Goal: Check status

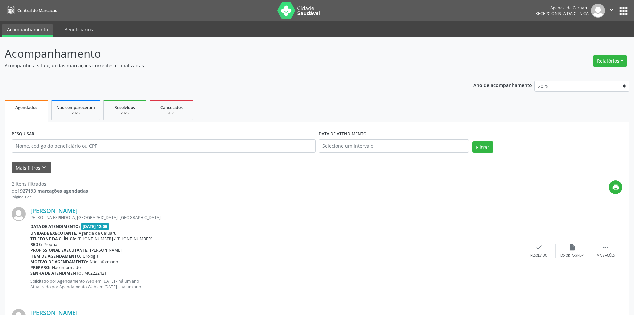
scroll to position [100, 0]
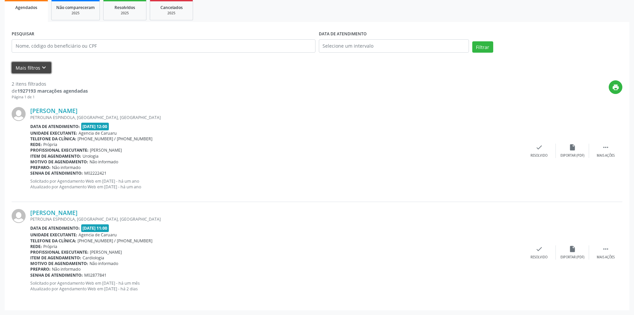
click at [33, 71] on button "Mais filtros keyboard_arrow_down" at bounding box center [32, 68] width 40 height 12
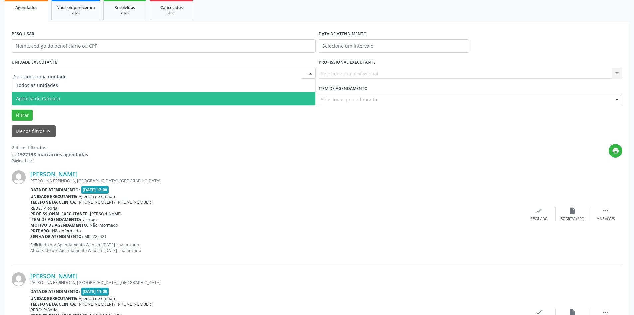
click at [58, 98] on span "Agencia de Caruaru" at bounding box center [38, 98] width 44 height 6
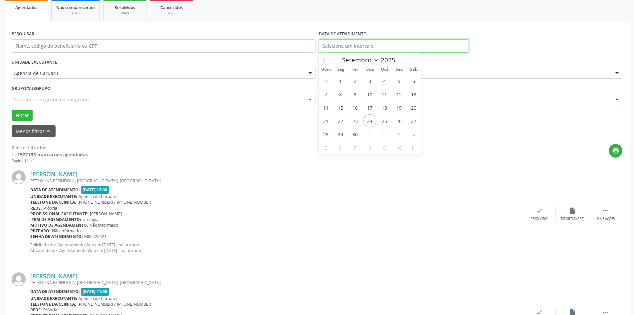
click at [344, 46] on input "text" at bounding box center [394, 45] width 150 height 13
click at [366, 123] on span "24" at bounding box center [369, 120] width 13 height 13
type input "[DATE]"
click at [366, 123] on span "24" at bounding box center [369, 120] width 13 height 13
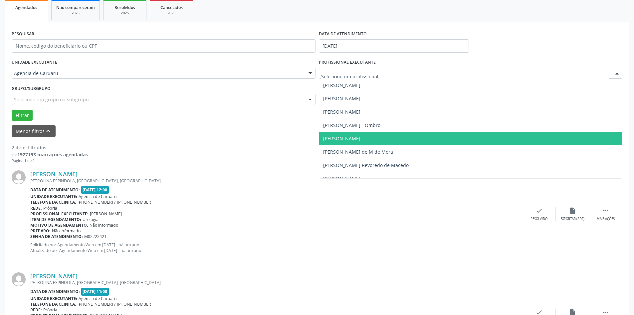
scroll to position [300, 0]
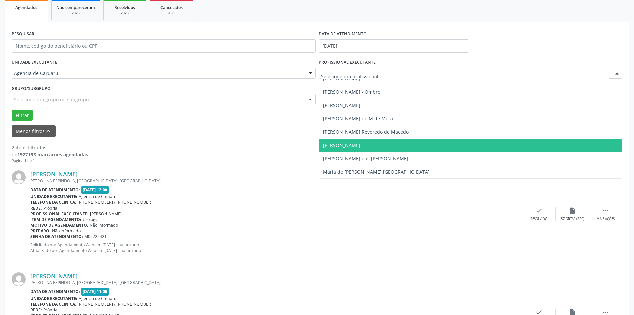
click at [377, 145] on span "[PERSON_NAME]" at bounding box center [470, 144] width 303 height 13
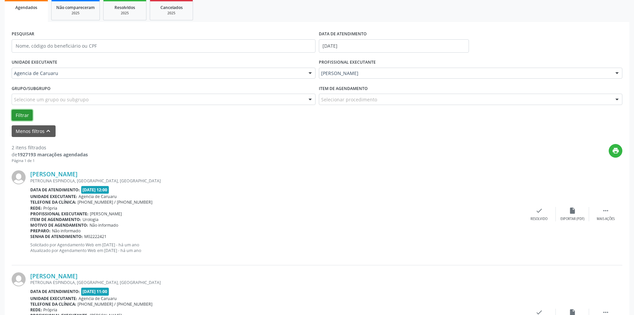
click at [21, 113] on button "Filtrar" at bounding box center [22, 115] width 21 height 11
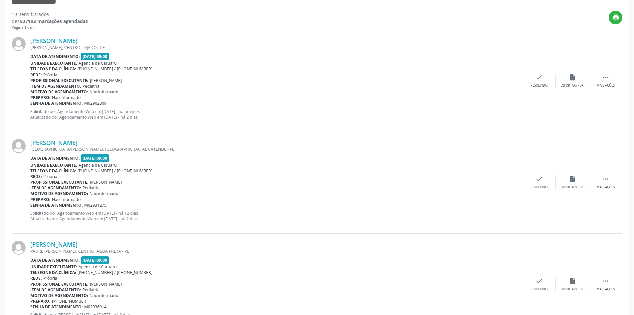
scroll to position [166, 0]
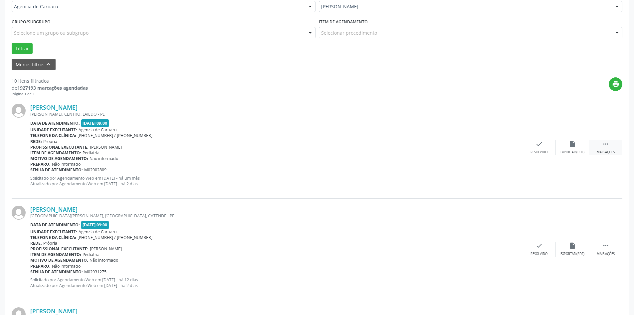
click at [603, 147] on icon "" at bounding box center [605, 143] width 7 height 7
click at [565, 150] on div "Não compareceu" at bounding box center [572, 152] width 28 height 5
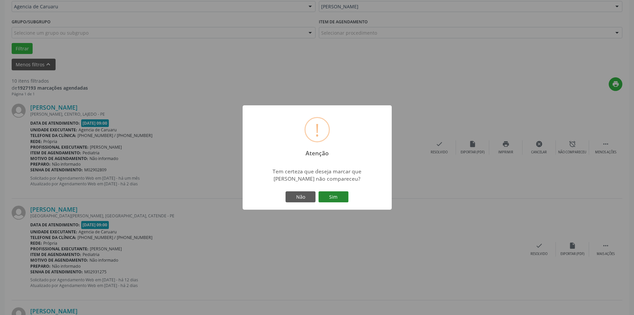
click at [323, 198] on button "Sim" at bounding box center [334, 196] width 30 height 11
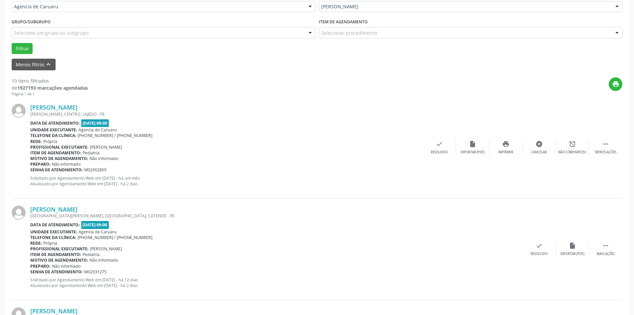
scroll to position [0, 0]
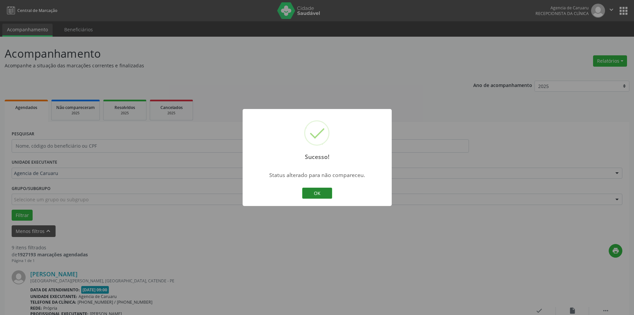
click at [316, 194] on button "OK" at bounding box center [317, 192] width 30 height 11
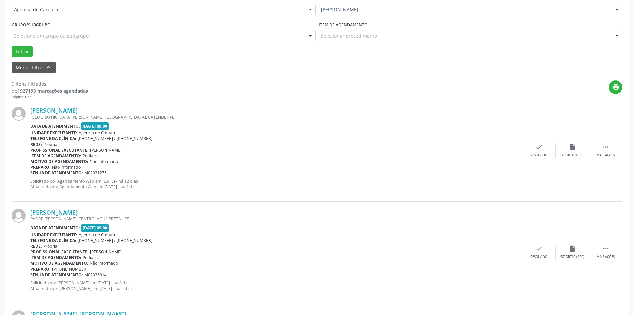
scroll to position [166, 0]
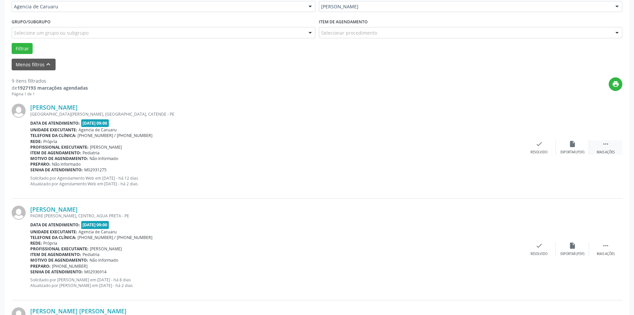
click at [600, 144] on div " Mais ações" at bounding box center [605, 147] width 33 height 14
click at [572, 144] on icon "alarm_off" at bounding box center [572, 143] width 7 height 7
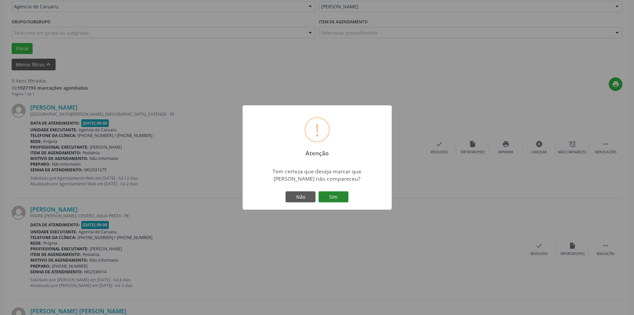
click at [335, 196] on button "Sim" at bounding box center [334, 196] width 30 height 11
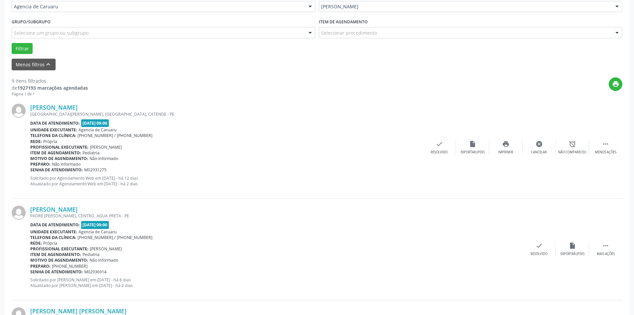
scroll to position [0, 0]
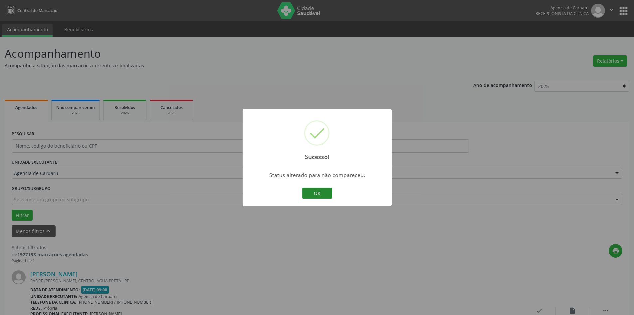
click at [328, 194] on button "OK" at bounding box center [317, 192] width 30 height 11
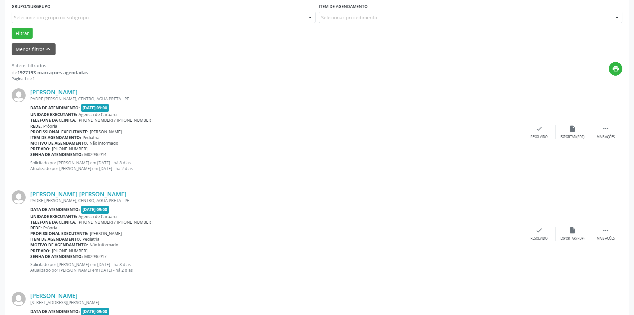
scroll to position [200, 0]
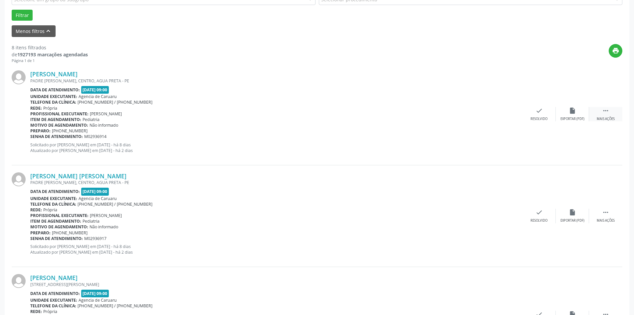
click at [604, 116] on div " Mais ações" at bounding box center [605, 114] width 33 height 14
click at [569, 117] on div "Não compareceu" at bounding box center [572, 118] width 28 height 5
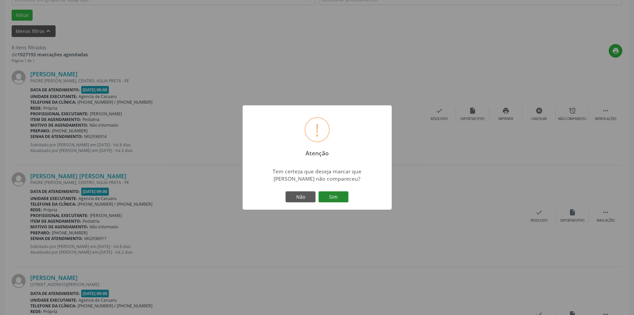
click at [339, 196] on button "Sim" at bounding box center [334, 196] width 30 height 11
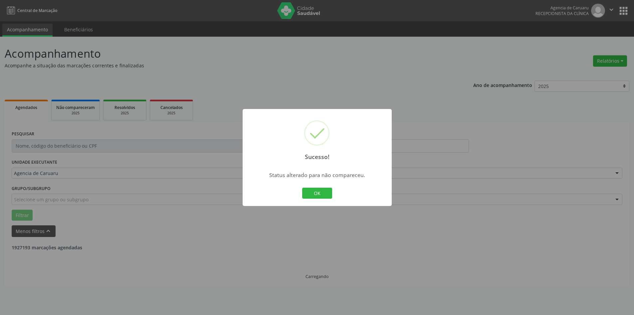
scroll to position [0, 0]
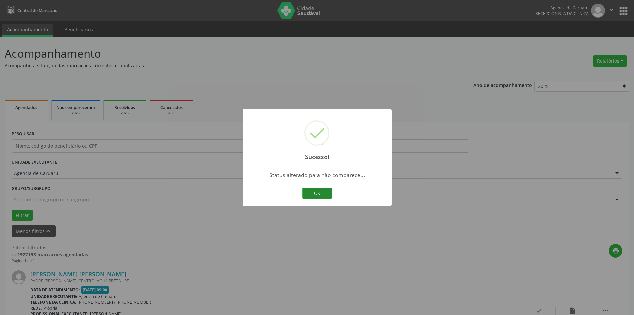
click at [322, 192] on button "OK" at bounding box center [317, 192] width 30 height 11
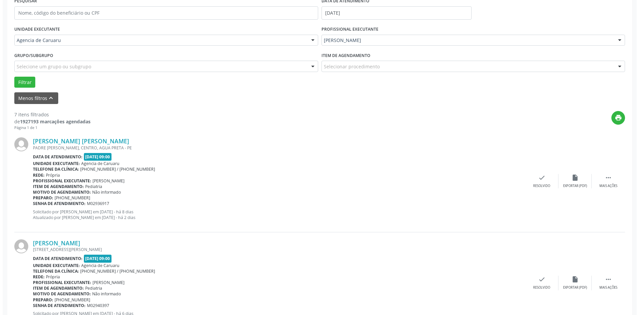
scroll to position [133, 0]
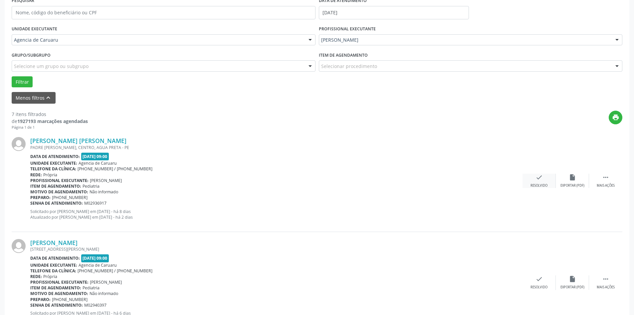
click at [535, 182] on div "check Resolvido" at bounding box center [539, 180] width 33 height 14
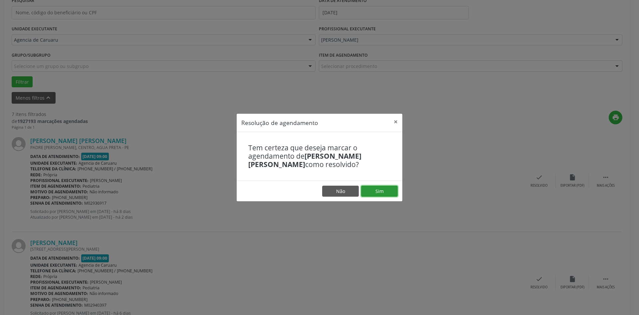
click at [372, 197] on button "Sim" at bounding box center [379, 190] width 37 height 11
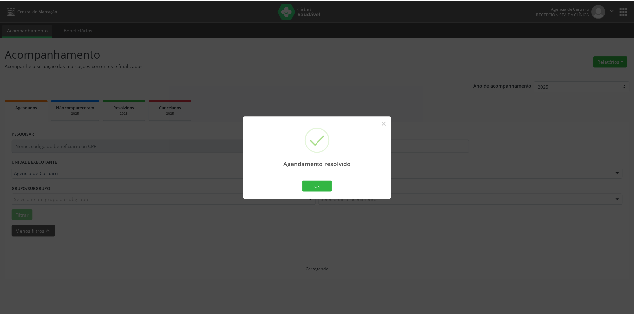
scroll to position [0, 0]
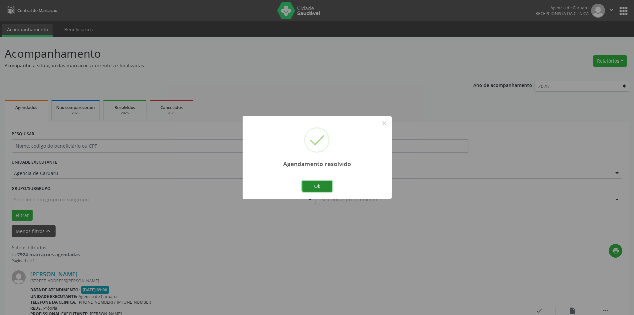
click at [327, 186] on button "Ok" at bounding box center [317, 185] width 30 height 11
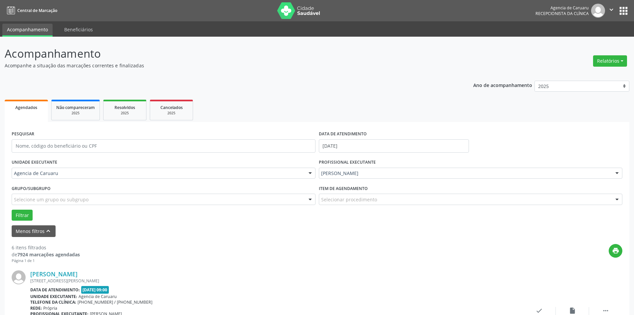
scroll to position [133, 0]
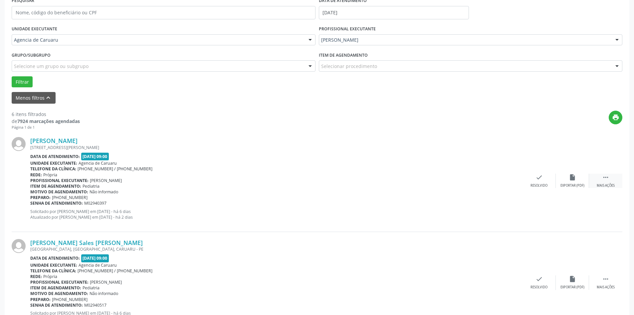
click at [602, 177] on div " Mais ações" at bounding box center [605, 180] width 33 height 14
click at [561, 182] on div "alarm_off Não compareceu" at bounding box center [572, 180] width 33 height 14
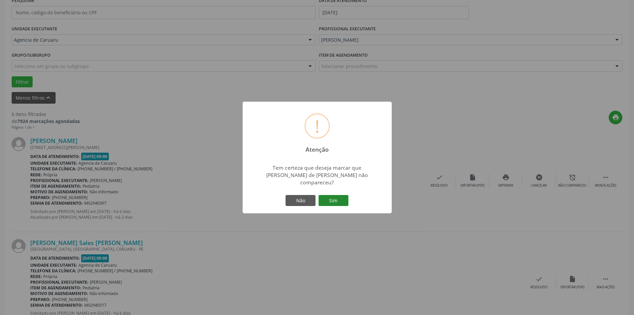
click at [328, 200] on button "Sim" at bounding box center [334, 200] width 30 height 11
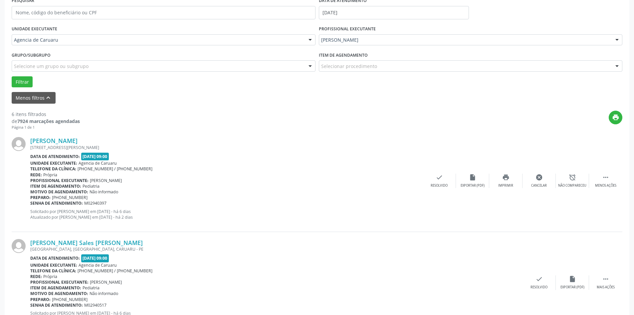
scroll to position [0, 0]
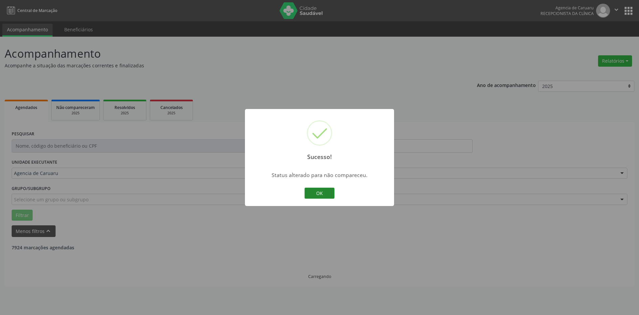
click at [325, 195] on button "OK" at bounding box center [320, 192] width 30 height 11
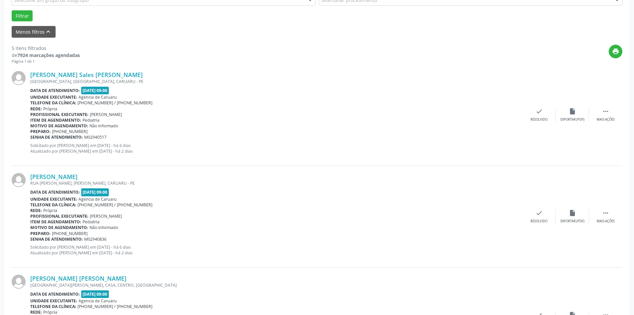
scroll to position [200, 0]
click at [611, 115] on div " Mais ações" at bounding box center [605, 114] width 33 height 14
click at [570, 111] on icon "alarm_off" at bounding box center [572, 110] width 7 height 7
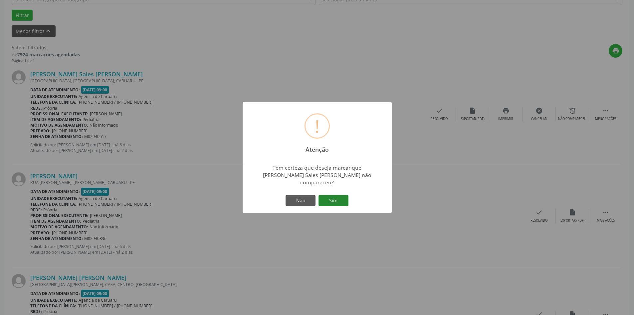
click at [333, 195] on button "Sim" at bounding box center [334, 200] width 30 height 11
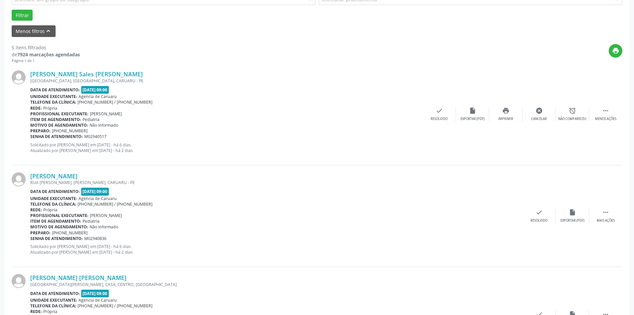
scroll to position [0, 0]
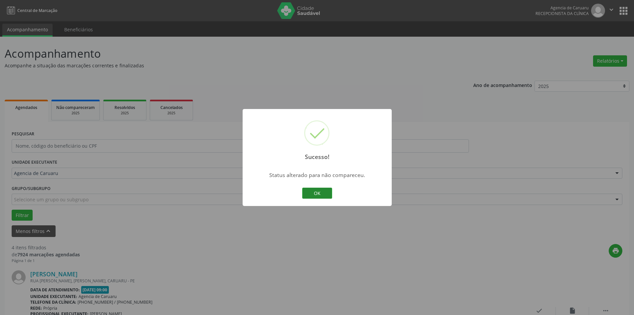
click at [321, 190] on button "OK" at bounding box center [317, 192] width 30 height 11
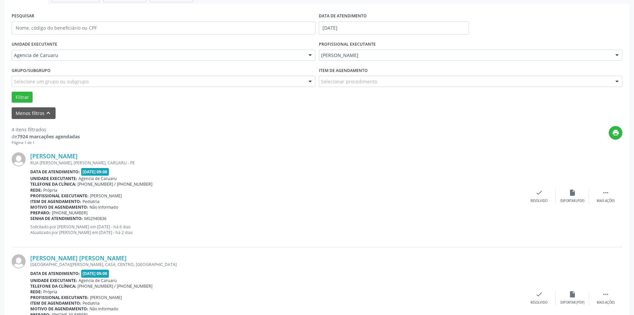
scroll to position [133, 0]
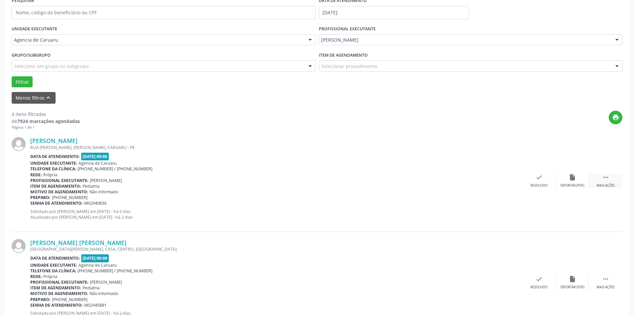
click at [600, 178] on div " Mais ações" at bounding box center [605, 180] width 33 height 14
click at [559, 179] on div "alarm_off Não compareceu" at bounding box center [572, 180] width 33 height 14
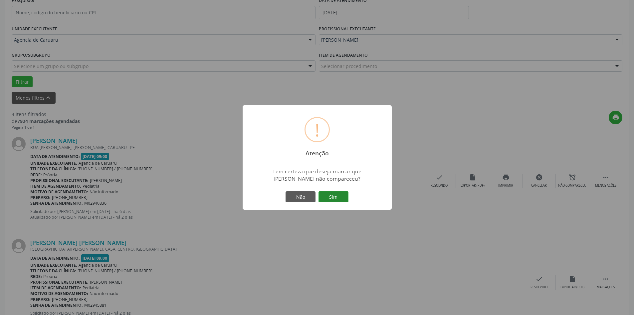
click at [330, 198] on button "Sim" at bounding box center [334, 196] width 30 height 11
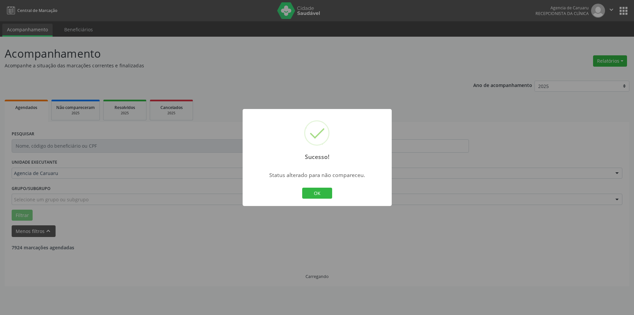
scroll to position [0, 0]
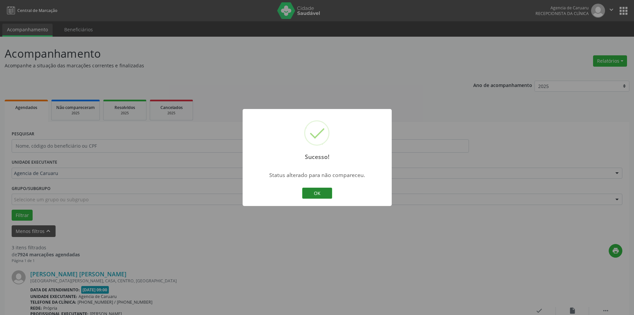
click at [321, 196] on button "OK" at bounding box center [317, 192] width 30 height 11
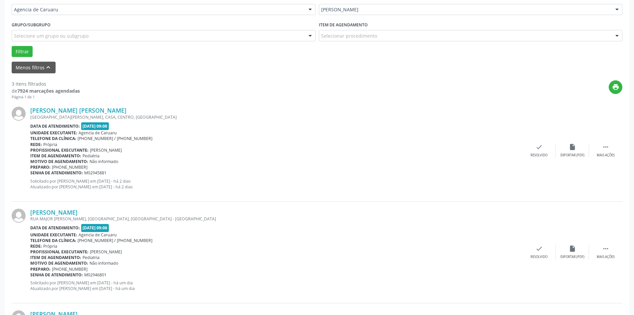
scroll to position [166, 0]
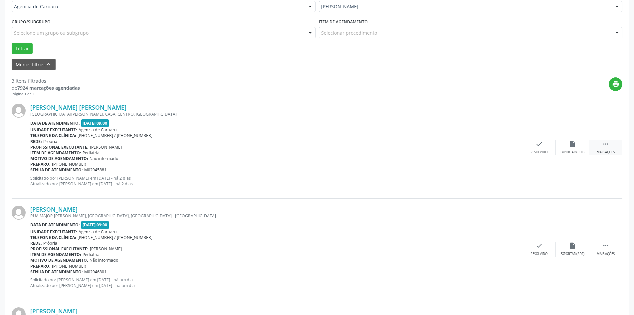
click at [604, 149] on div " Mais ações" at bounding box center [605, 147] width 33 height 14
click at [571, 148] on div "alarm_off Não compareceu" at bounding box center [572, 147] width 33 height 14
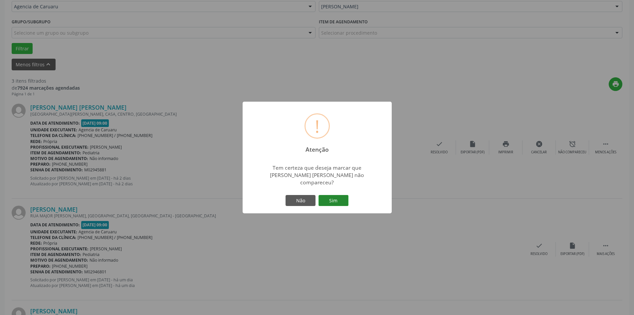
click at [331, 196] on button "Sim" at bounding box center [334, 200] width 30 height 11
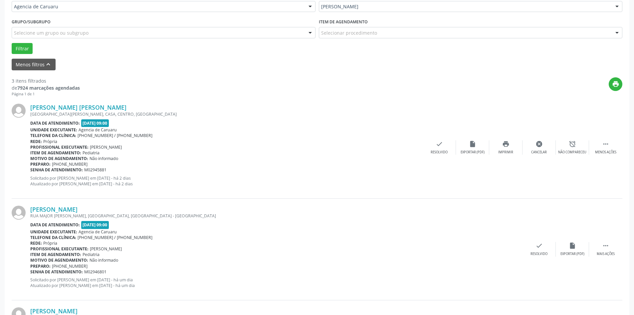
scroll to position [0, 0]
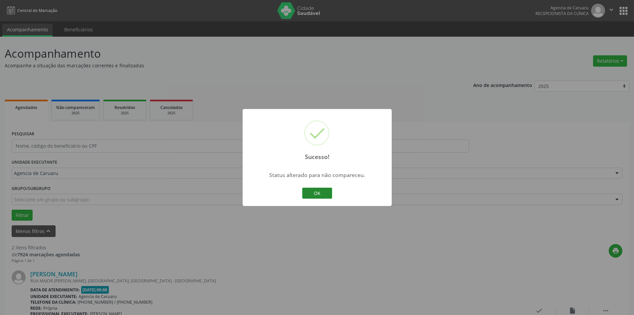
click at [326, 195] on button "OK" at bounding box center [317, 192] width 30 height 11
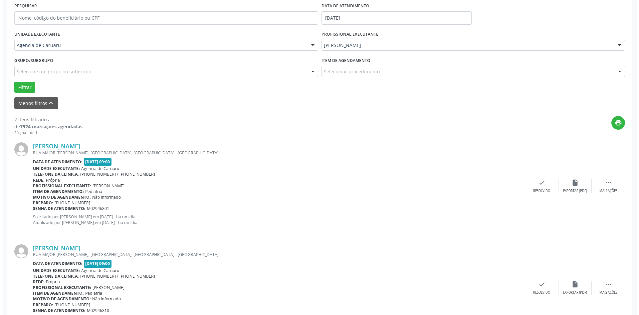
scroll to position [163, 0]
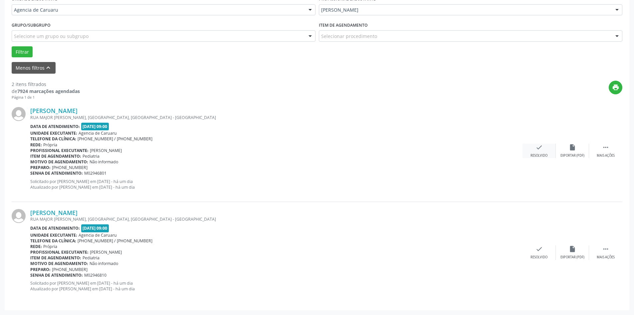
click at [546, 149] on div "check Resolvido" at bounding box center [539, 150] width 33 height 14
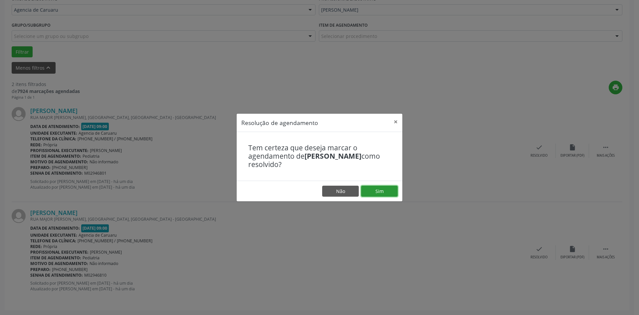
click at [368, 194] on button "Sim" at bounding box center [379, 190] width 37 height 11
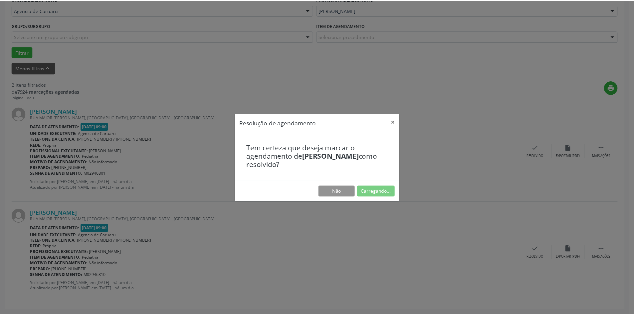
scroll to position [0, 0]
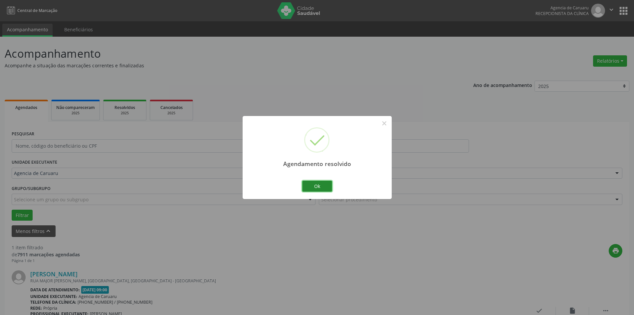
click at [328, 188] on button "Ok" at bounding box center [317, 185] width 30 height 11
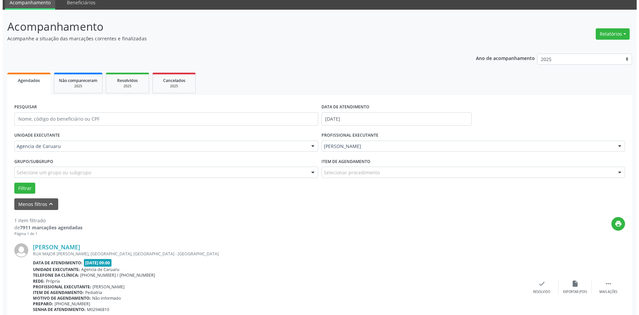
scroll to position [62, 0]
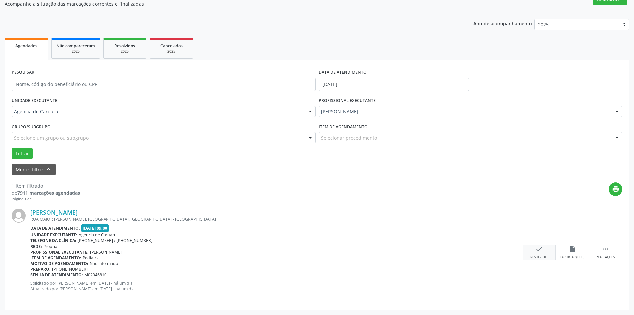
click at [536, 249] on icon "check" at bounding box center [539, 248] width 7 height 7
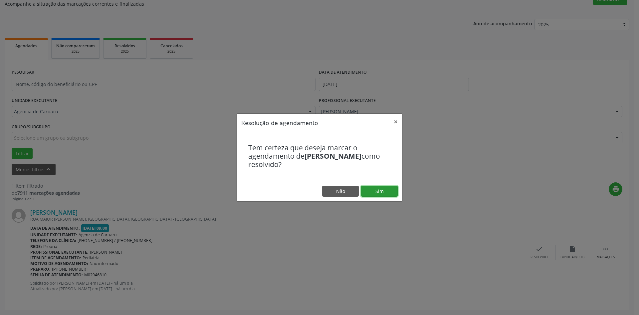
click at [374, 193] on button "Sim" at bounding box center [379, 190] width 37 height 11
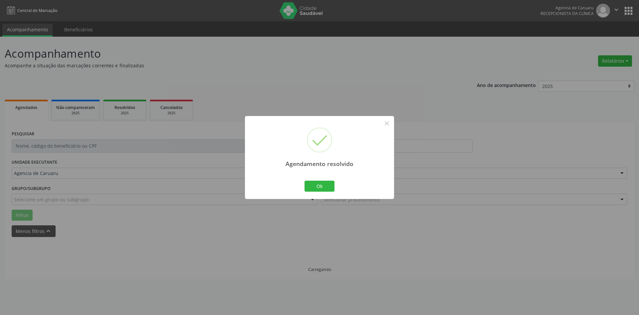
scroll to position [0, 0]
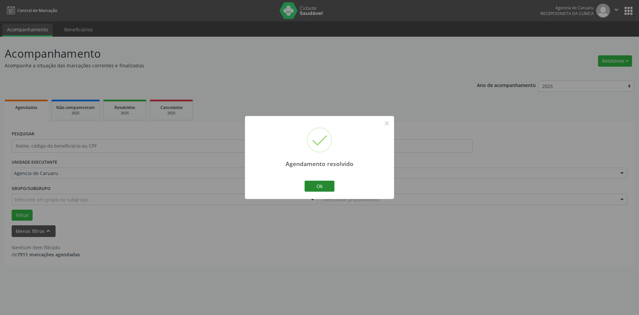
drag, startPoint x: 320, startPoint y: 193, endPoint x: 320, endPoint y: 189, distance: 3.7
click at [320, 192] on div "Ok Cancel" at bounding box center [319, 186] width 33 height 14
click at [320, 189] on button "Ok" at bounding box center [320, 185] width 30 height 11
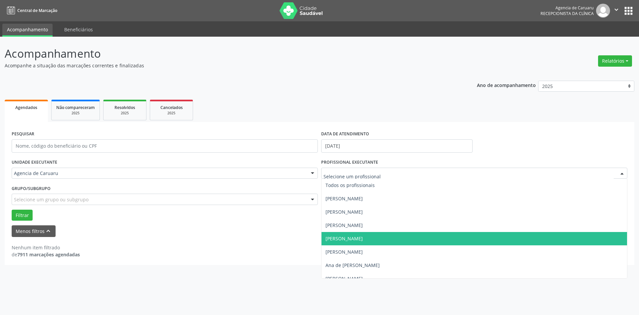
click at [374, 234] on span "[PERSON_NAME]" at bounding box center [475, 238] width 306 height 13
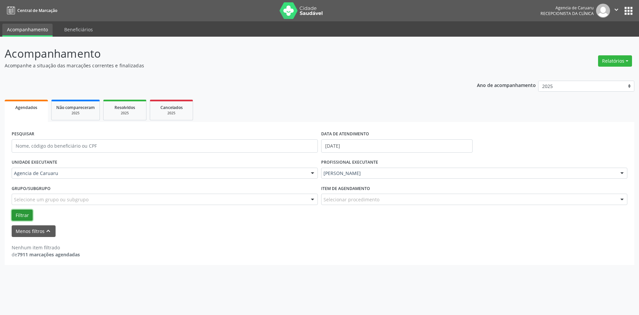
click at [16, 219] on button "Filtrar" at bounding box center [22, 214] width 21 height 11
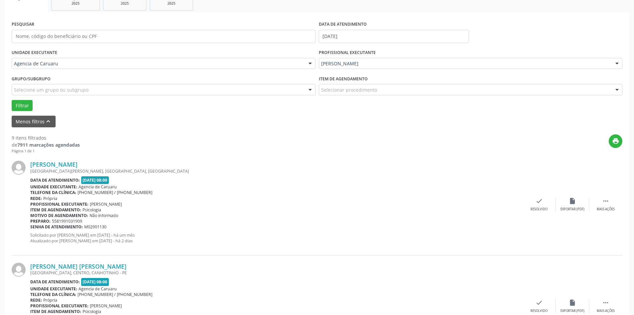
scroll to position [133, 0]
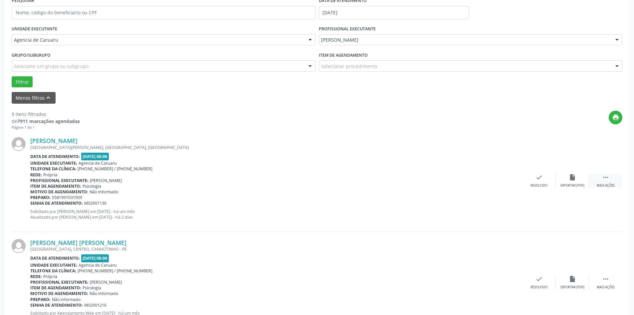
click at [602, 180] on div " Mais ações" at bounding box center [605, 180] width 33 height 14
click at [569, 184] on div "Não compareceu" at bounding box center [572, 185] width 28 height 5
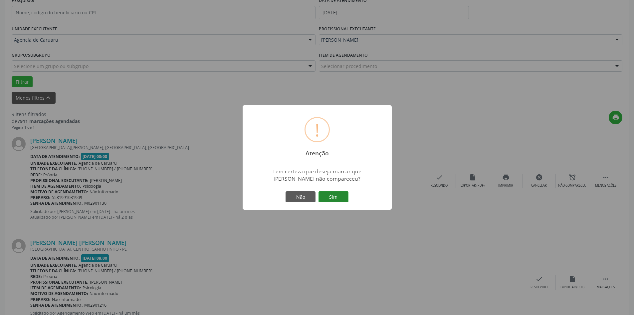
click at [341, 197] on button "Sim" at bounding box center [334, 196] width 30 height 11
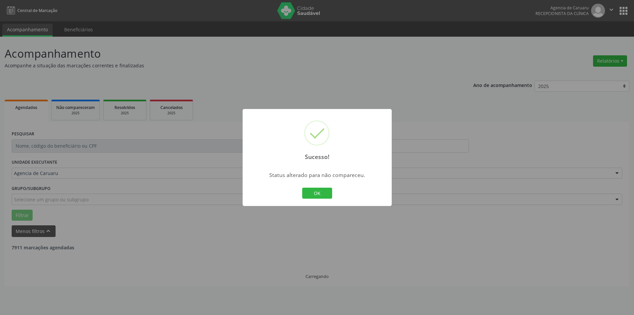
scroll to position [0, 0]
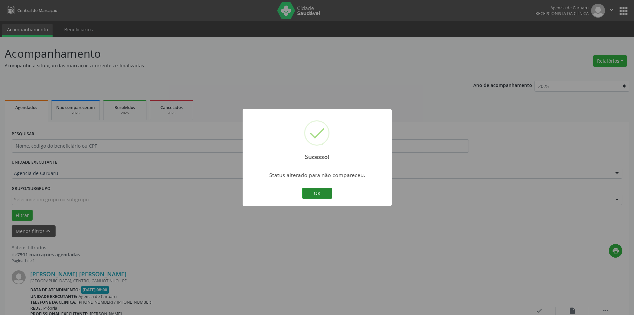
click at [325, 195] on button "OK" at bounding box center [317, 192] width 30 height 11
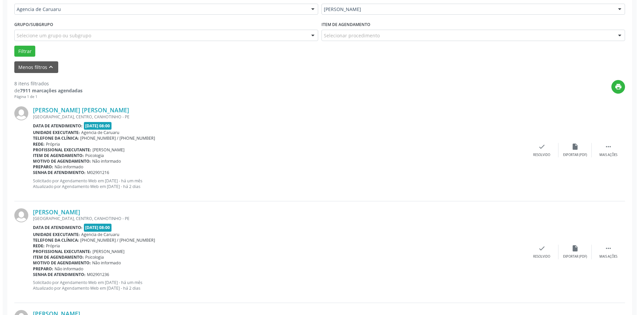
scroll to position [200, 0]
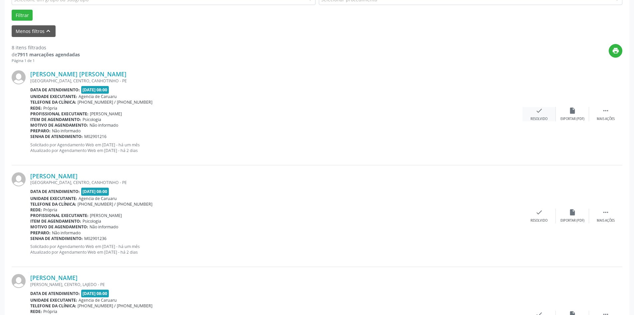
click at [534, 111] on div "check Resolvido" at bounding box center [539, 114] width 33 height 14
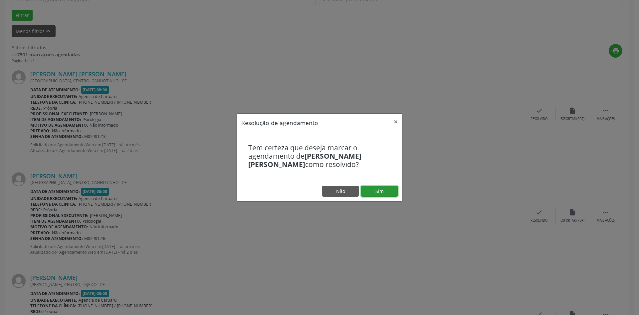
click at [379, 191] on button "Sim" at bounding box center [379, 190] width 37 height 11
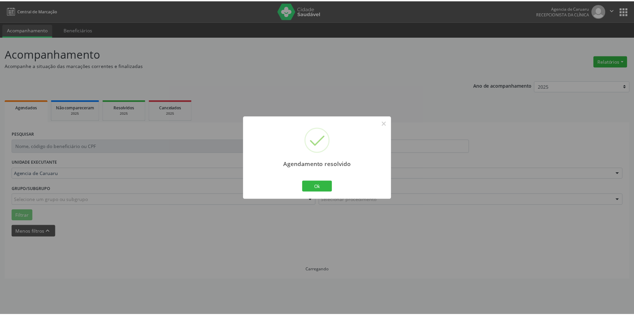
scroll to position [0, 0]
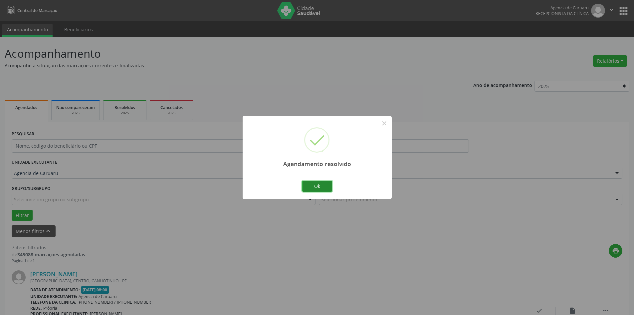
click at [325, 190] on button "Ok" at bounding box center [317, 185] width 30 height 11
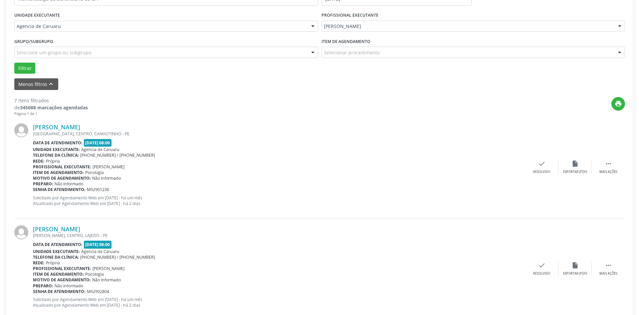
scroll to position [166, 0]
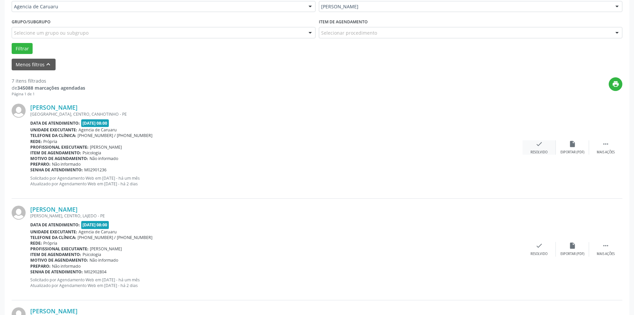
click at [534, 146] on div "check Resolvido" at bounding box center [539, 147] width 33 height 14
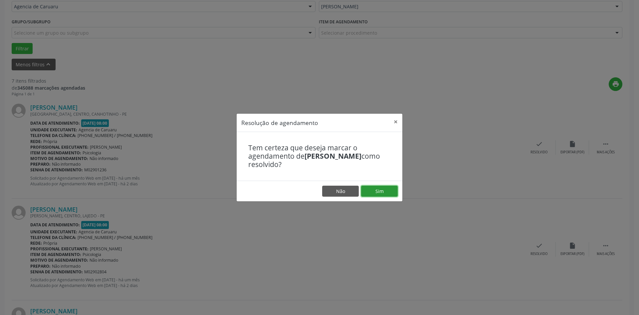
click at [373, 190] on button "Sim" at bounding box center [379, 190] width 37 height 11
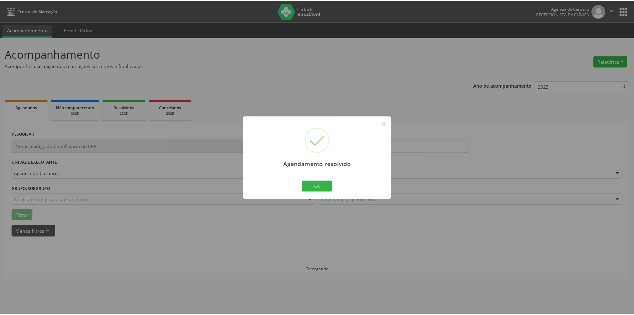
scroll to position [0, 0]
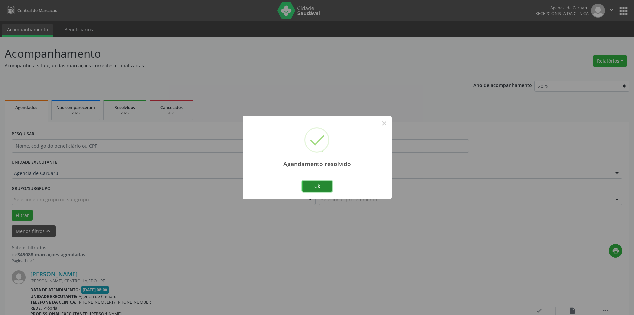
click at [323, 182] on button "Ok" at bounding box center [317, 185] width 30 height 11
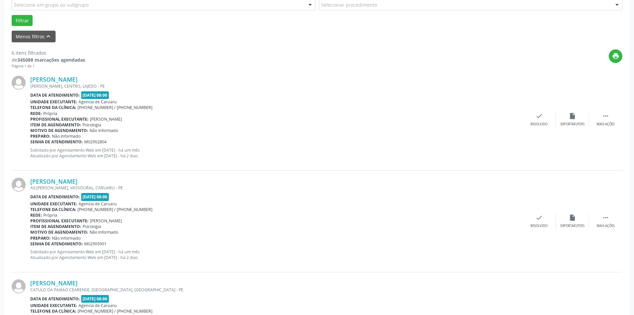
scroll to position [200, 0]
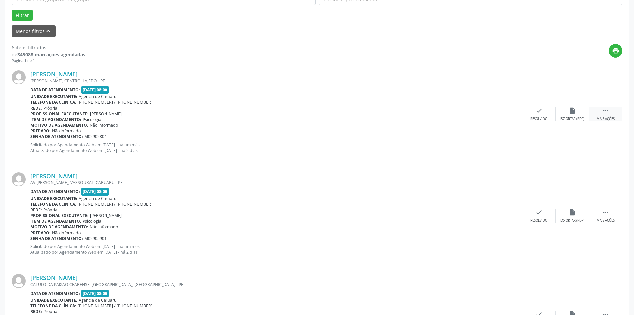
click at [606, 115] on div " Mais ações" at bounding box center [605, 114] width 33 height 14
click at [573, 117] on div "Não compareceu" at bounding box center [572, 118] width 28 height 5
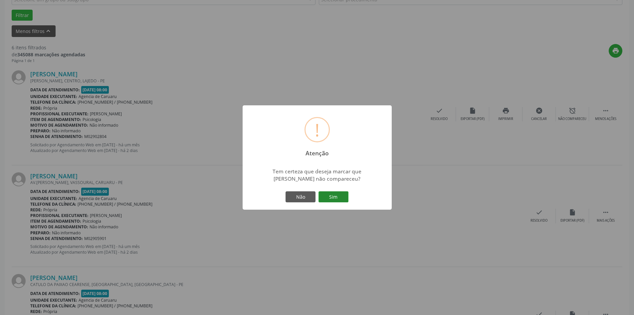
click at [339, 194] on button "Sim" at bounding box center [334, 196] width 30 height 11
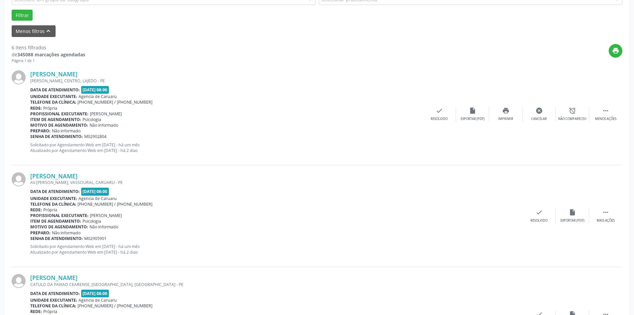
scroll to position [0, 0]
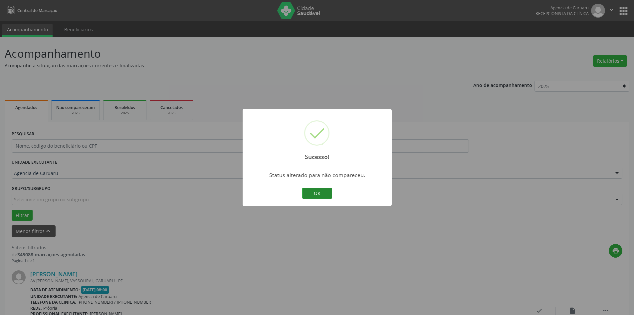
click at [323, 192] on button "OK" at bounding box center [317, 192] width 30 height 11
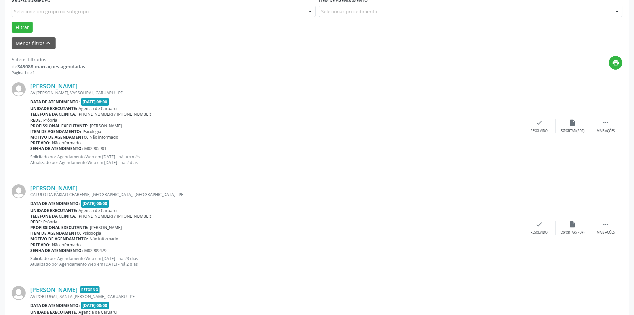
scroll to position [200, 0]
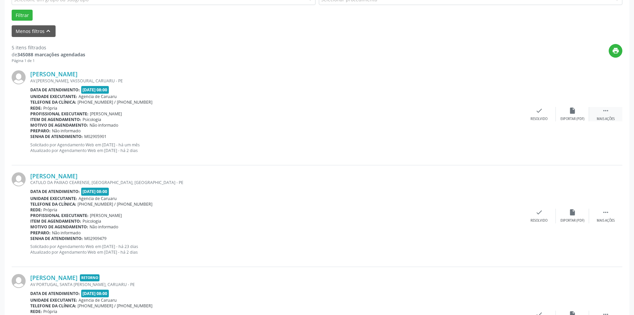
click at [604, 109] on icon "" at bounding box center [605, 110] width 7 height 7
click at [570, 113] on icon "alarm_off" at bounding box center [572, 110] width 7 height 7
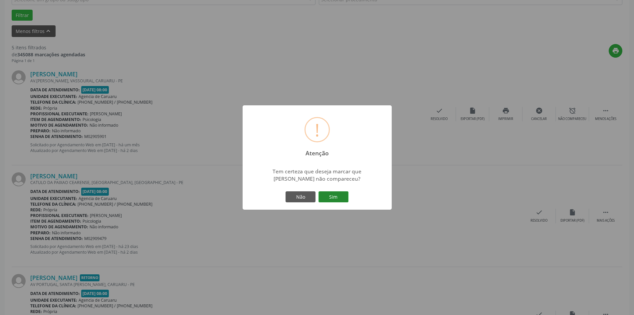
click at [330, 196] on button "Sim" at bounding box center [334, 196] width 30 height 11
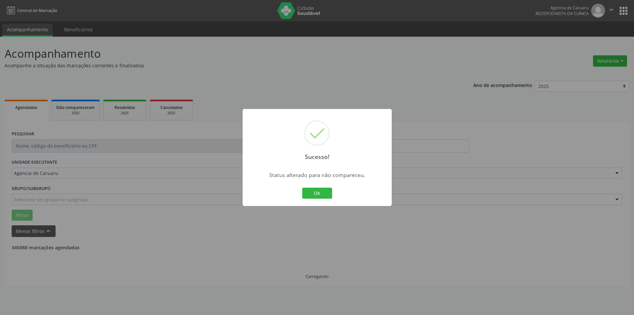
scroll to position [0, 0]
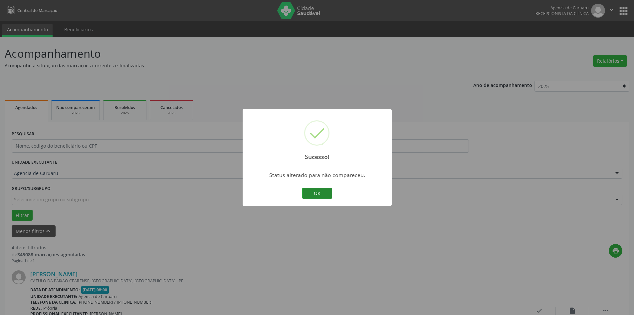
click at [330, 196] on button "OK" at bounding box center [317, 192] width 30 height 11
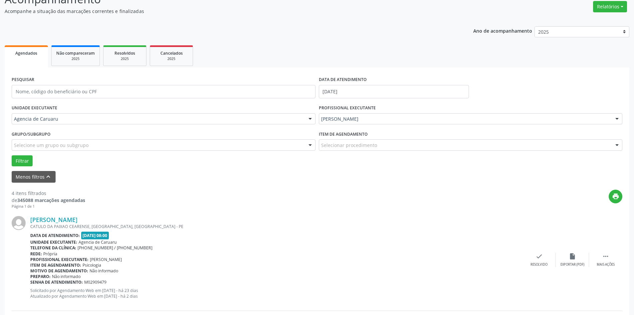
scroll to position [166, 0]
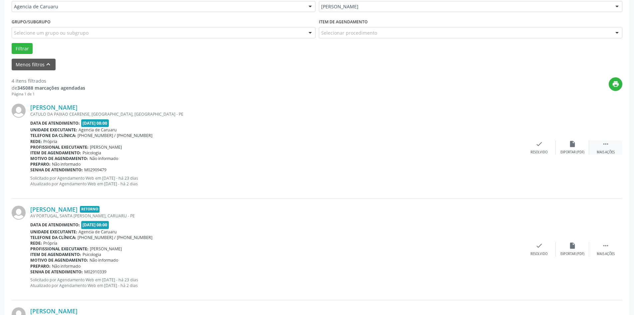
click at [597, 151] on div "Mais ações" at bounding box center [606, 152] width 18 height 5
click at [562, 152] on div "Não compareceu" at bounding box center [572, 152] width 28 height 5
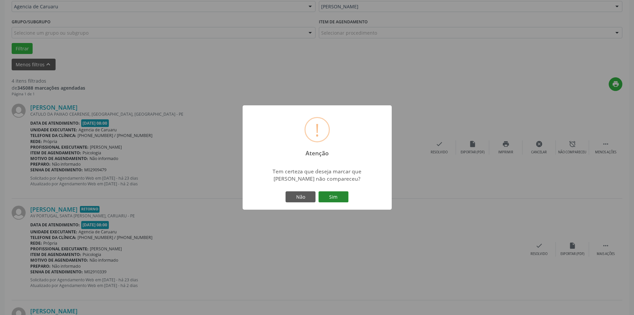
click at [338, 196] on button "Sim" at bounding box center [334, 196] width 30 height 11
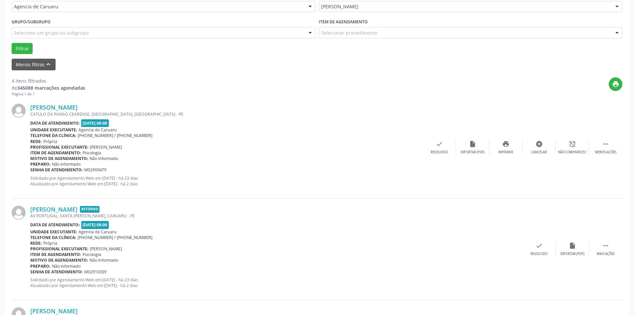
scroll to position [0, 0]
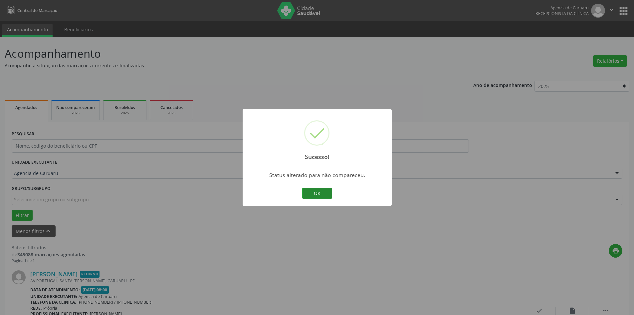
click at [311, 195] on button "OK" at bounding box center [317, 192] width 30 height 11
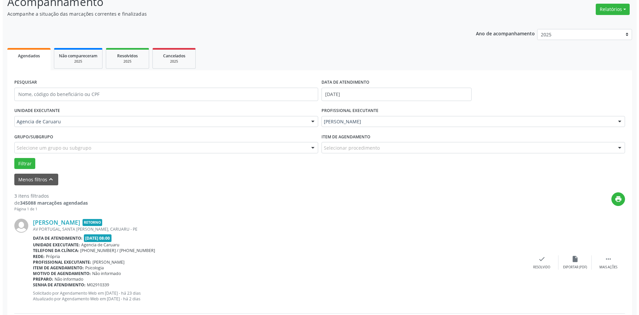
scroll to position [200, 0]
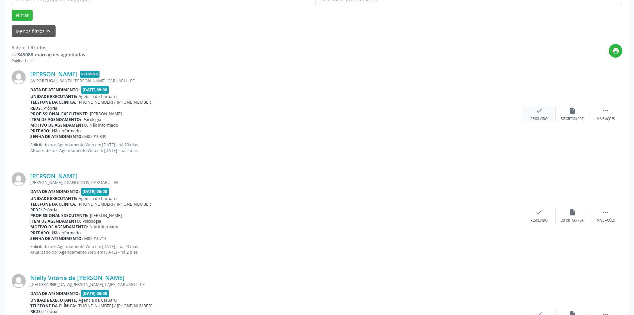
click at [542, 118] on div "Resolvido" at bounding box center [539, 118] width 17 height 5
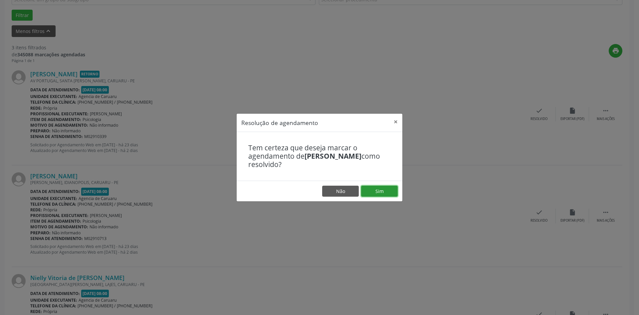
click at [375, 194] on button "Sim" at bounding box center [379, 190] width 37 height 11
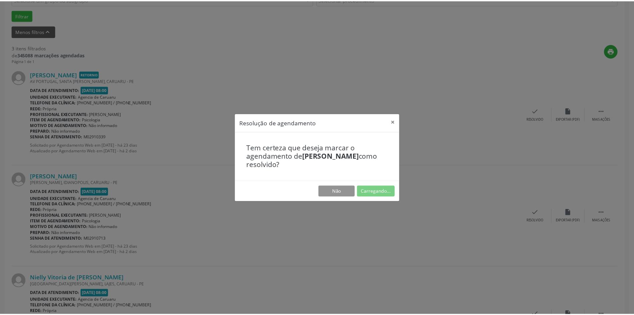
scroll to position [0, 0]
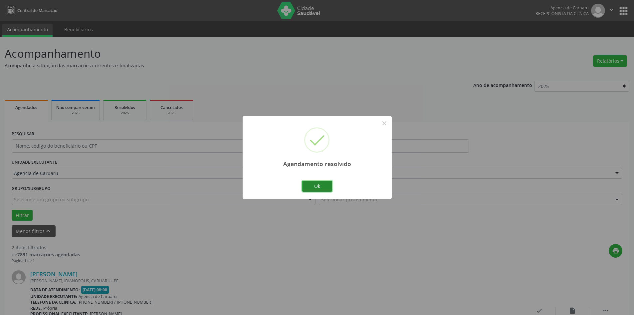
click at [324, 191] on button "Ok" at bounding box center [317, 185] width 30 height 11
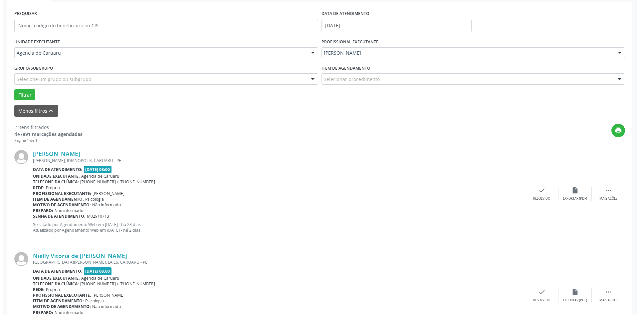
scroll to position [163, 0]
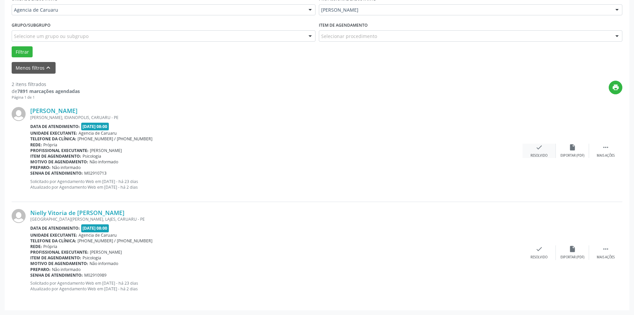
click at [548, 157] on div "check Resolvido" at bounding box center [539, 150] width 33 height 14
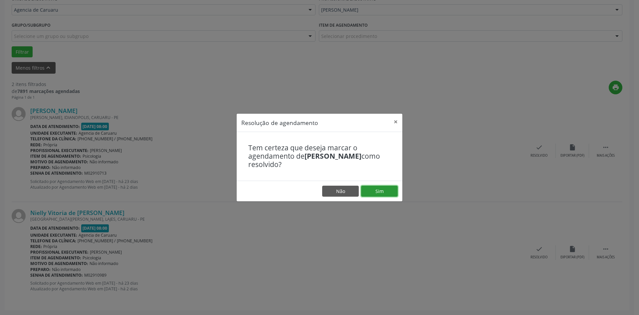
click at [381, 187] on button "Sim" at bounding box center [379, 190] width 37 height 11
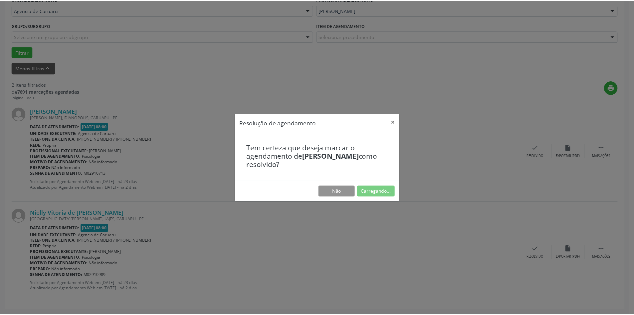
scroll to position [0, 0]
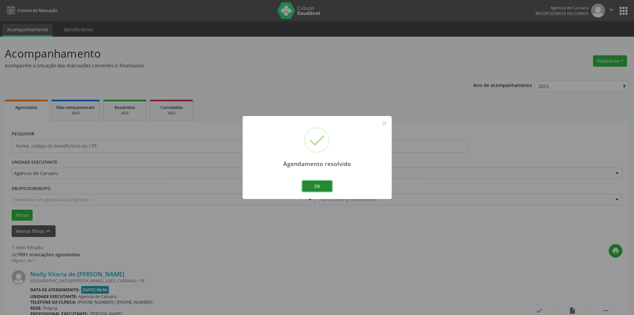
click at [329, 187] on button "Ok" at bounding box center [317, 185] width 30 height 11
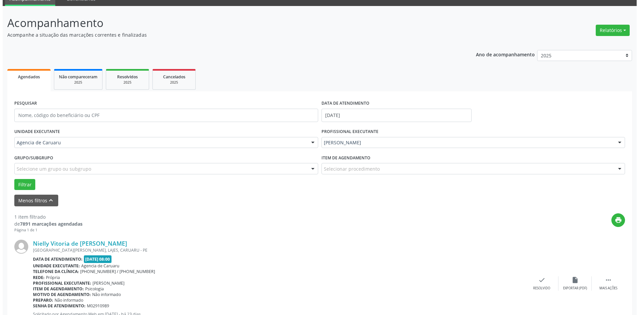
scroll to position [62, 0]
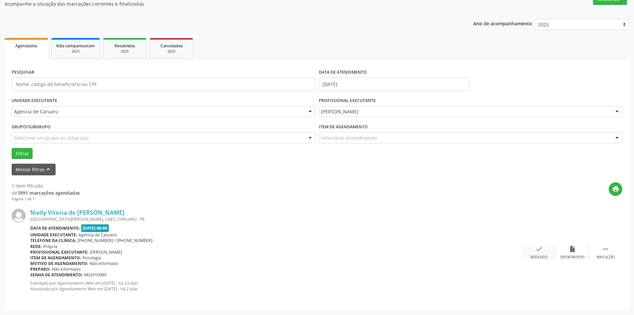
click at [543, 246] on div "check Resolvido" at bounding box center [539, 252] width 33 height 14
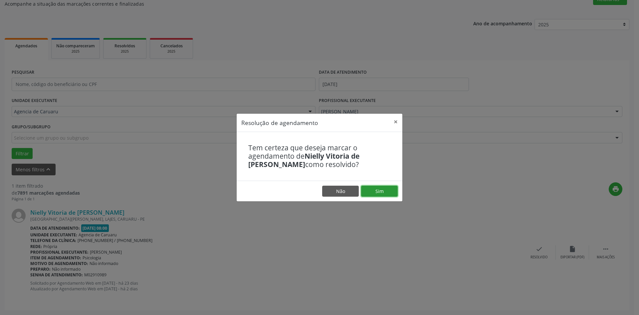
click at [369, 192] on button "Sim" at bounding box center [379, 190] width 37 height 11
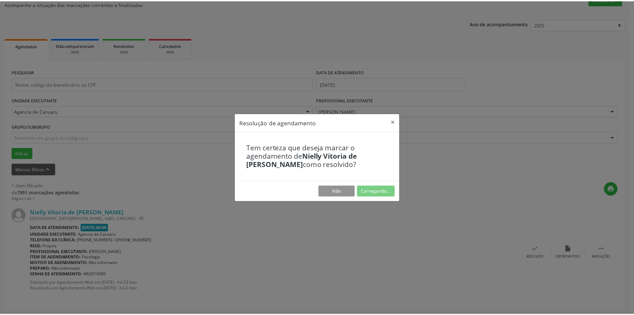
scroll to position [0, 0]
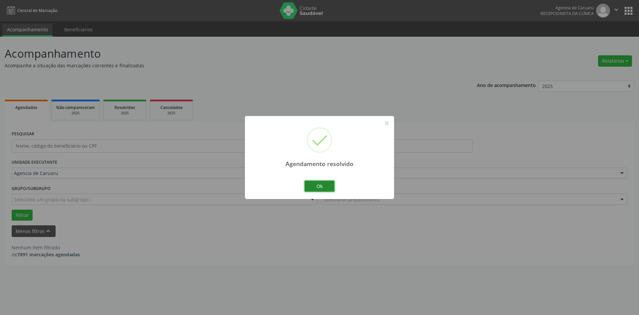
click at [325, 188] on button "Ok" at bounding box center [320, 185] width 30 height 11
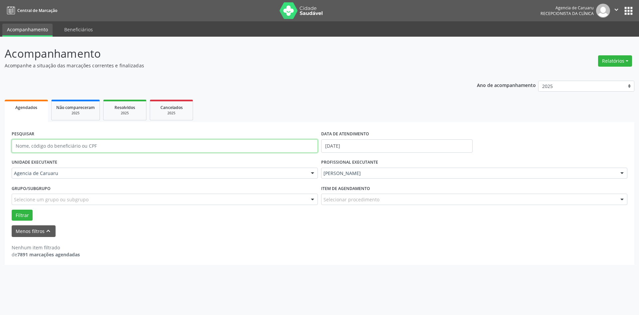
click at [90, 145] on input "text" at bounding box center [165, 145] width 306 height 13
click at [82, 145] on input "[PERSON_NAME] DE MENNEZESW MELO" at bounding box center [165, 145] width 306 height 13
type input "[PERSON_NAME]"
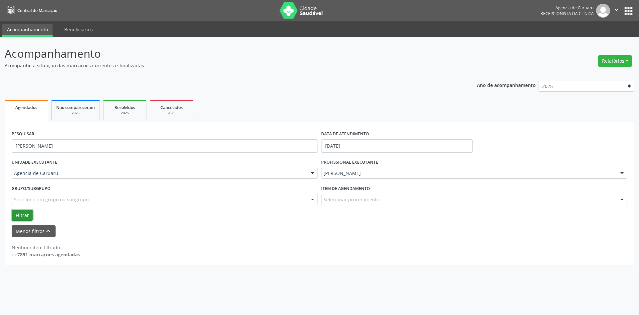
click at [14, 215] on button "Filtrar" at bounding box center [22, 214] width 21 height 11
drag, startPoint x: 100, startPoint y: 147, endPoint x: 3, endPoint y: 144, distance: 97.2
click at [3, 144] on div "Acompanhamento Acompanhe a situação das marcações correntes e finalizadas Relat…" at bounding box center [319, 176] width 639 height 278
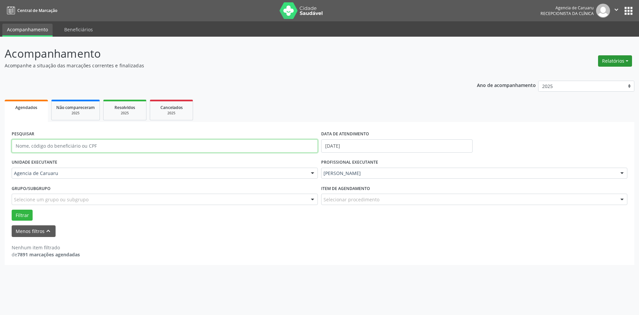
click at [602, 57] on button "Relatórios" at bounding box center [615, 60] width 34 height 11
click at [494, 77] on div "Ano de acompanhamento 2025 2024 2023 2022 2021" at bounding box center [555, 87] width 157 height 22
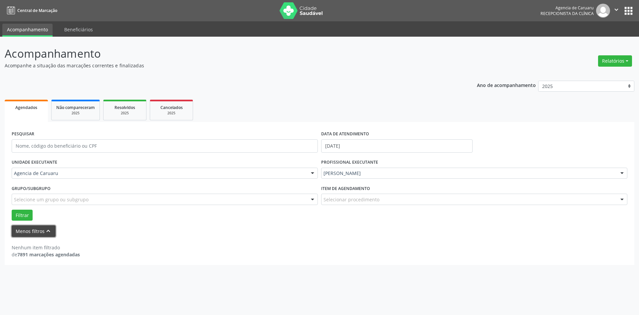
click at [41, 230] on button "Menos filtros keyboard_arrow_up" at bounding box center [34, 231] width 44 height 12
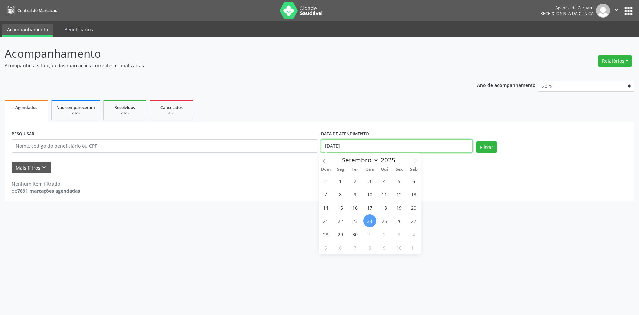
drag, startPoint x: 357, startPoint y: 146, endPoint x: 320, endPoint y: 147, distance: 37.6
click at [320, 147] on div "DATA DE ATENDIMENTO [DATE]" at bounding box center [397, 143] width 155 height 28
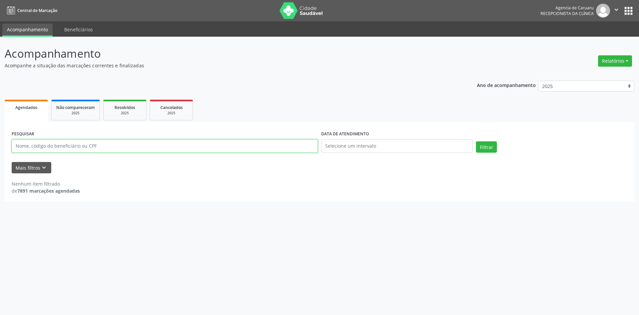
click at [208, 144] on input "text" at bounding box center [165, 145] width 306 height 13
type input "35564148487"
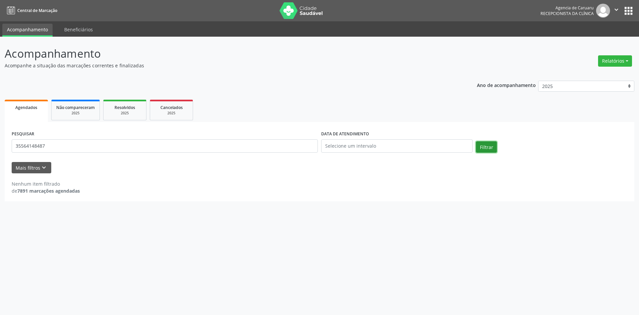
click at [487, 149] on button "Filtrar" at bounding box center [486, 146] width 21 height 11
click at [480, 147] on button "Filtrar" at bounding box center [486, 146] width 21 height 11
drag, startPoint x: 53, startPoint y: 148, endPoint x: 0, endPoint y: 155, distance: 53.8
click at [0, 155] on div "Acompanhamento Acompanhe a situação das marcações correntes e finalizadas Relat…" at bounding box center [319, 176] width 639 height 278
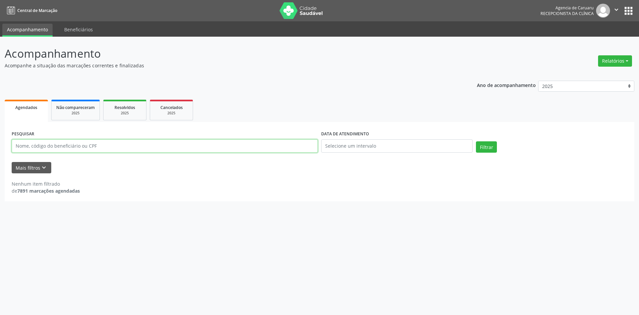
click at [101, 150] on input "text" at bounding box center [165, 145] width 306 height 13
type input "J"
type input "35564148487"
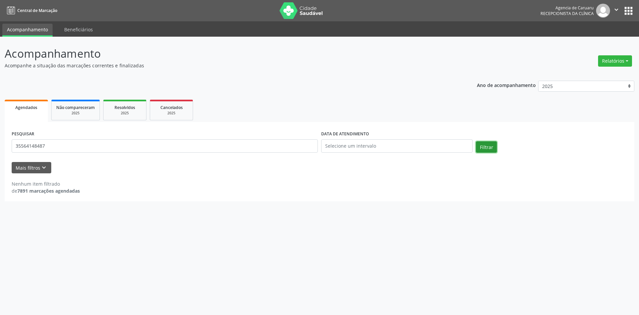
click at [480, 151] on button "Filtrar" at bounding box center [486, 146] width 21 height 11
drag, startPoint x: 52, startPoint y: 149, endPoint x: 0, endPoint y: 149, distance: 51.9
click at [0, 149] on div "Acompanhamento Acompanhe a situação das marcações correntes e finalizadas Relat…" at bounding box center [319, 176] width 639 height 278
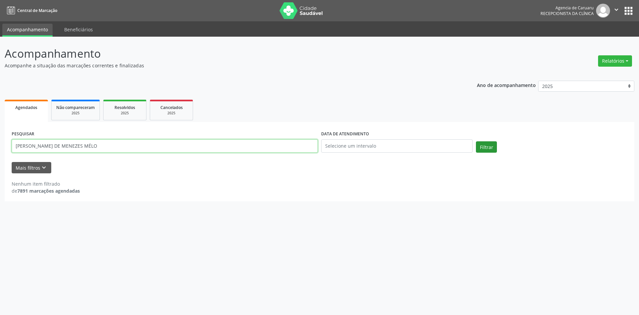
type input "[PERSON_NAME] DE MENEZES MÉLO"
click at [486, 146] on button "Filtrar" at bounding box center [486, 146] width 21 height 11
